Goal: Navigation & Orientation: Find specific page/section

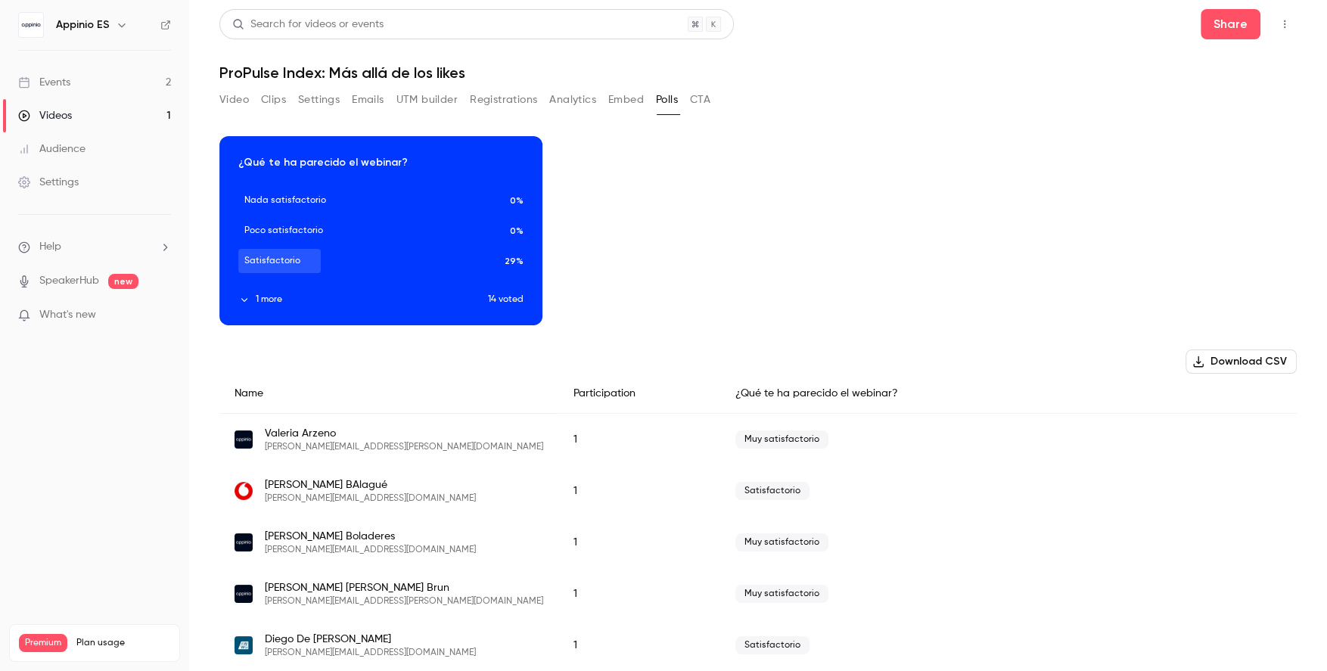
click at [154, 88] on link "Events 2" at bounding box center [94, 82] width 189 height 33
